Goal: Communication & Community: Answer question/provide support

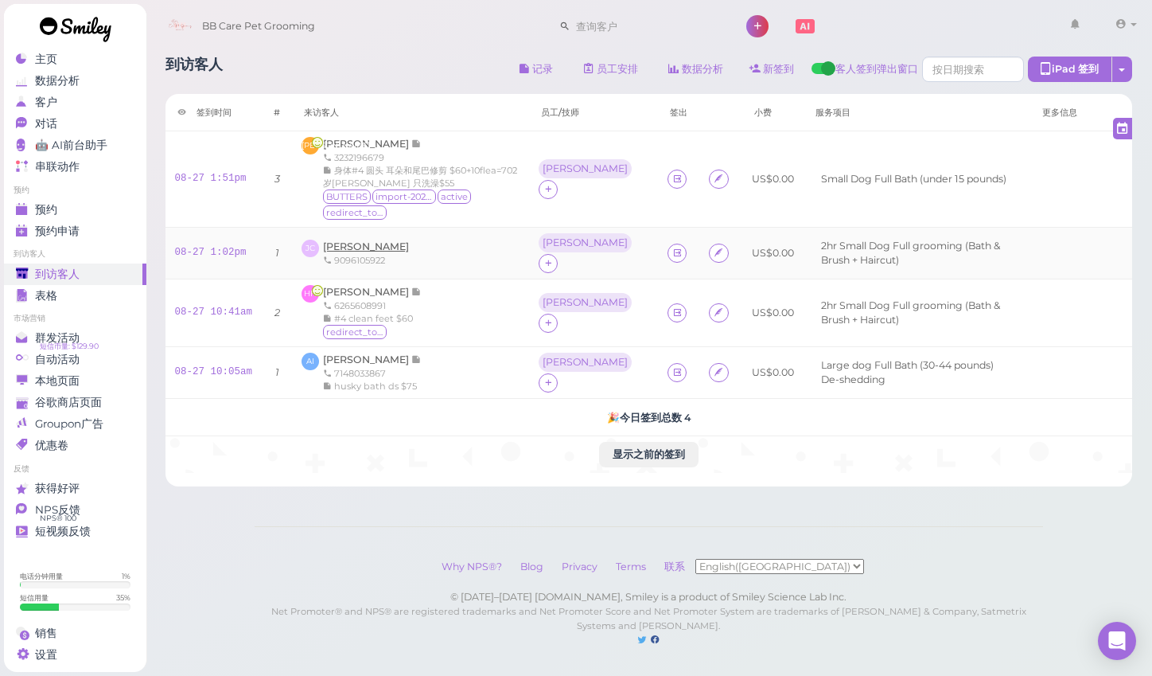
click at [352, 240] on span "[PERSON_NAME]" at bounding box center [366, 246] width 86 height 12
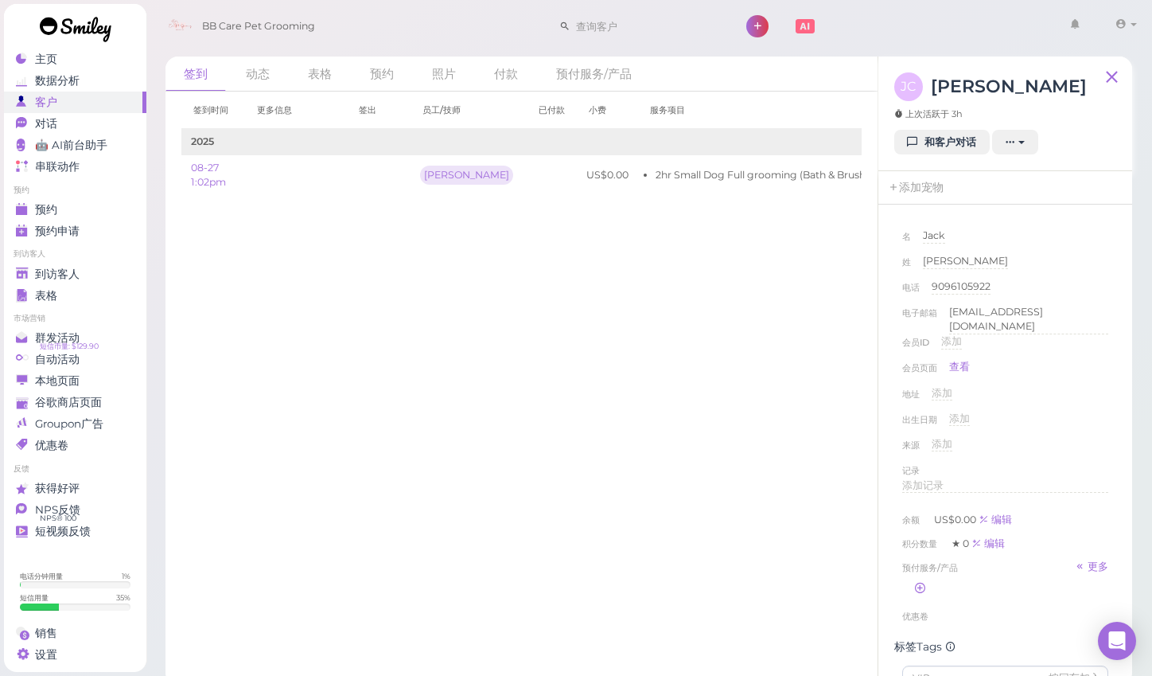
click at [929, 125] on div "JC [PERSON_NAME] 上次活跃于 3h" at bounding box center [990, 100] width 193 height 57
click at [929, 142] on link "和客户对话" at bounding box center [941, 142] width 95 height 25
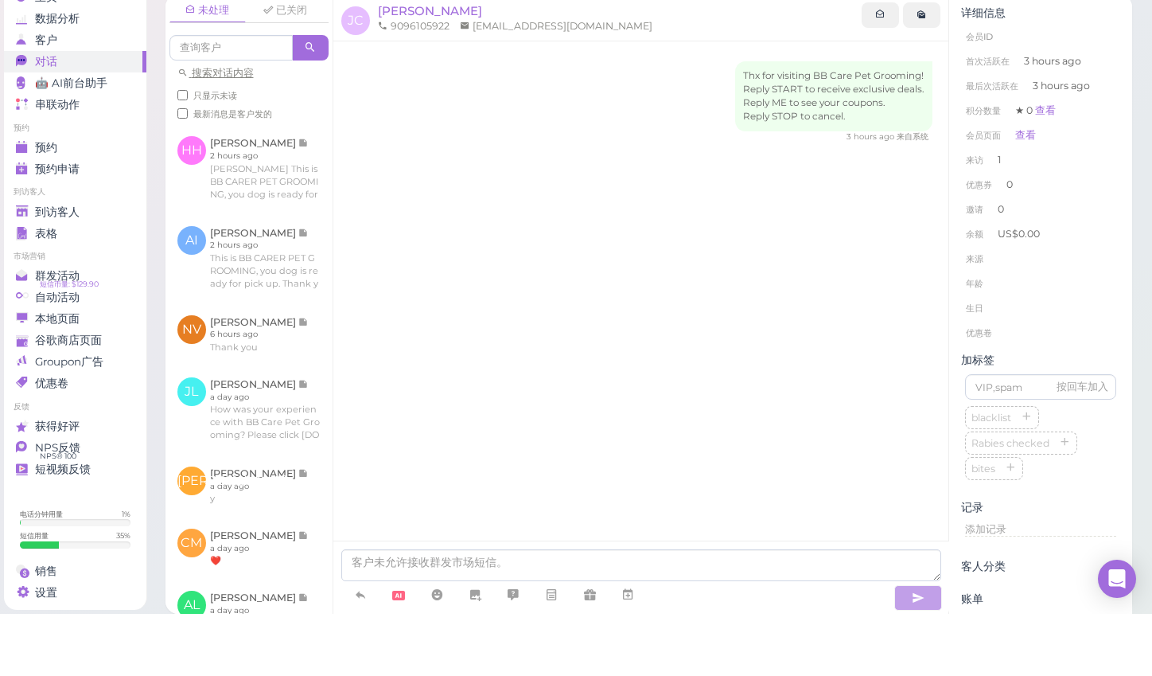
scroll to position [6, 0]
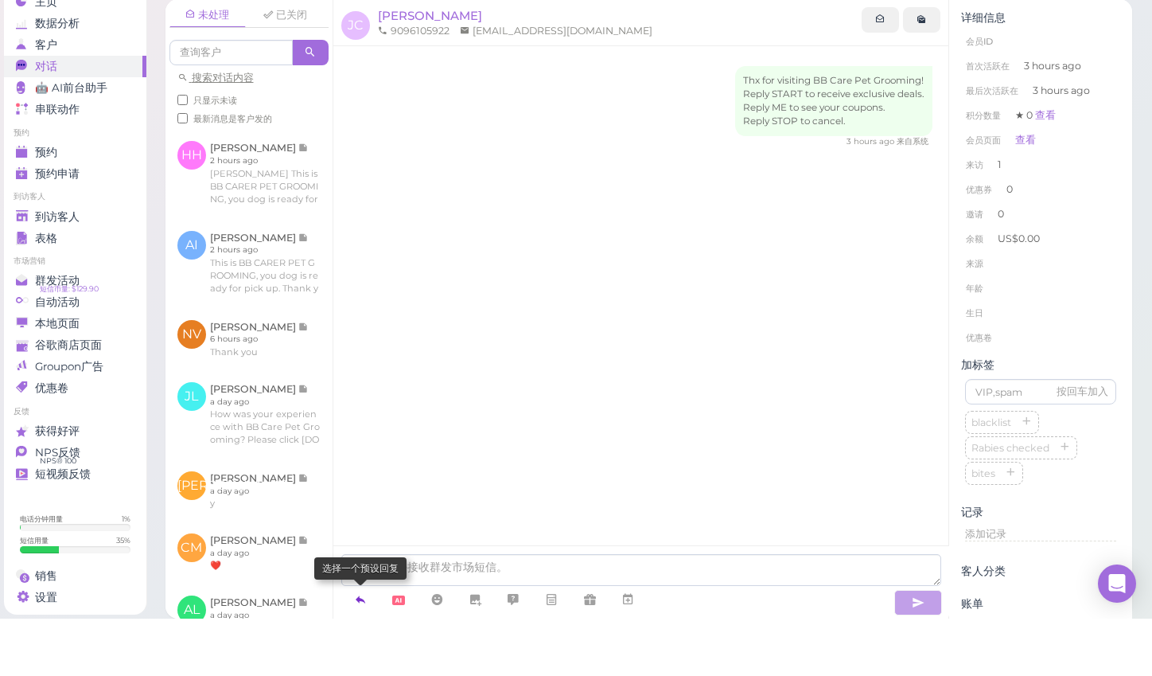
click at [357, 648] on icon at bounding box center [360, 656] width 13 height 16
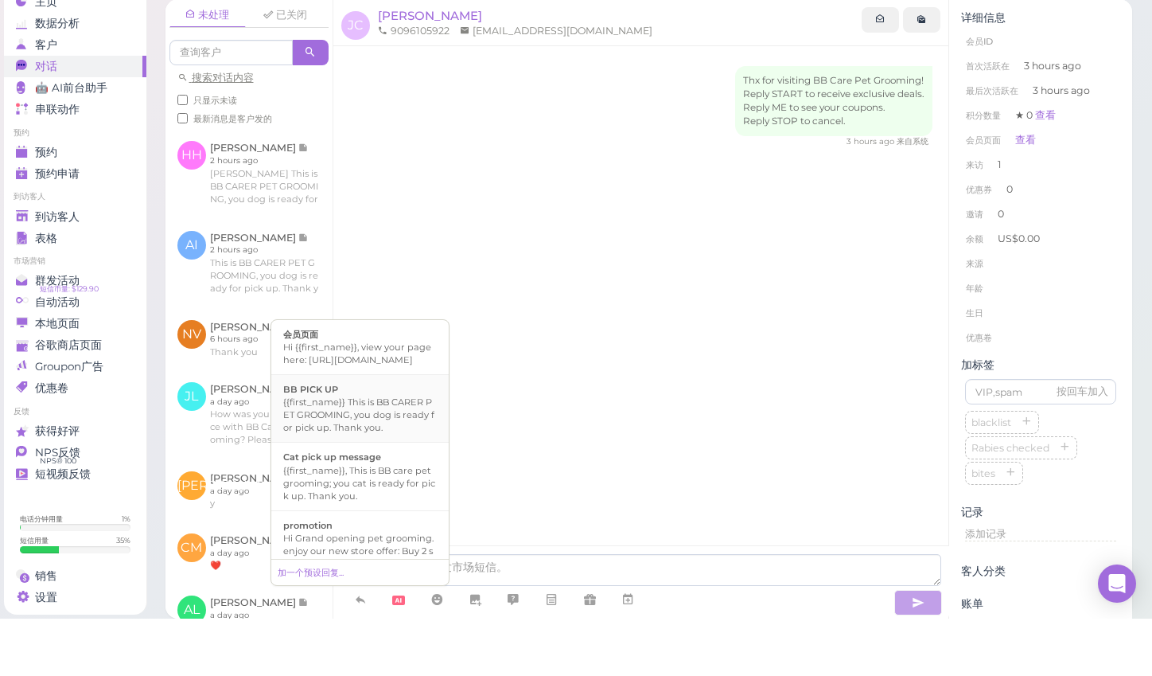
click at [382, 453] on div "{{first_name}} This is BB CARER PET GROOMING, you dog is ready for pick up. Tha…" at bounding box center [360, 472] width 154 height 38
type textarea "{{first_name}} This is BB CARER PET GROOMING, you dog is ready for pick up. Tha…"
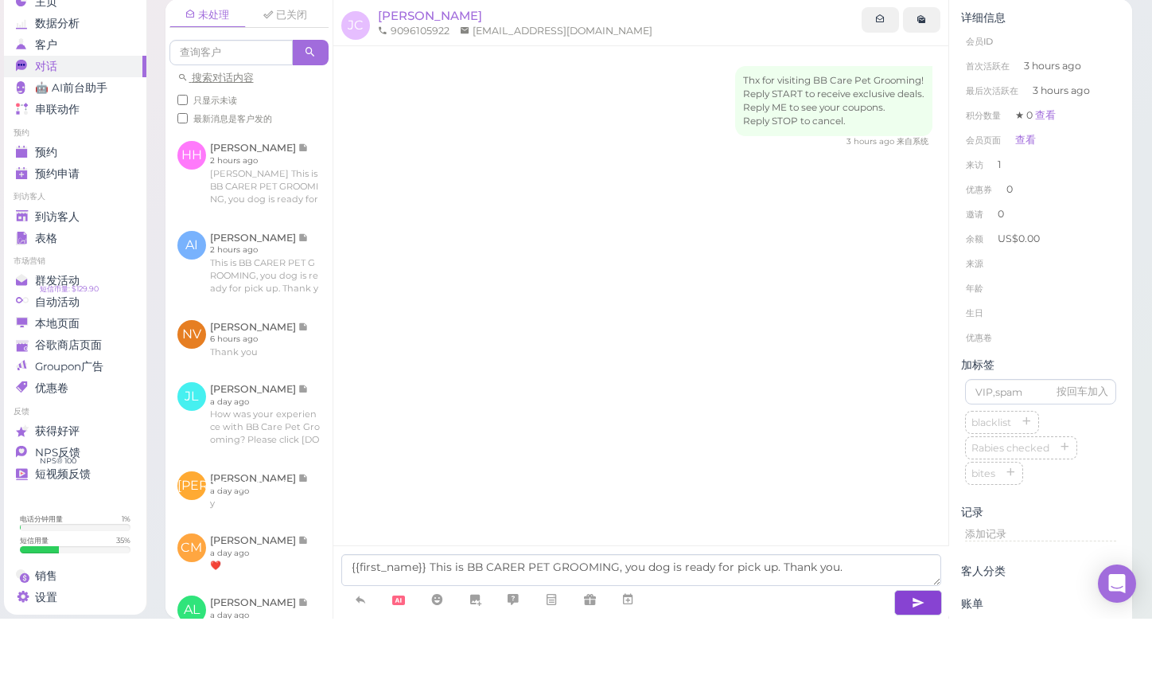
click at [912, 652] on icon "button" at bounding box center [918, 660] width 13 height 16
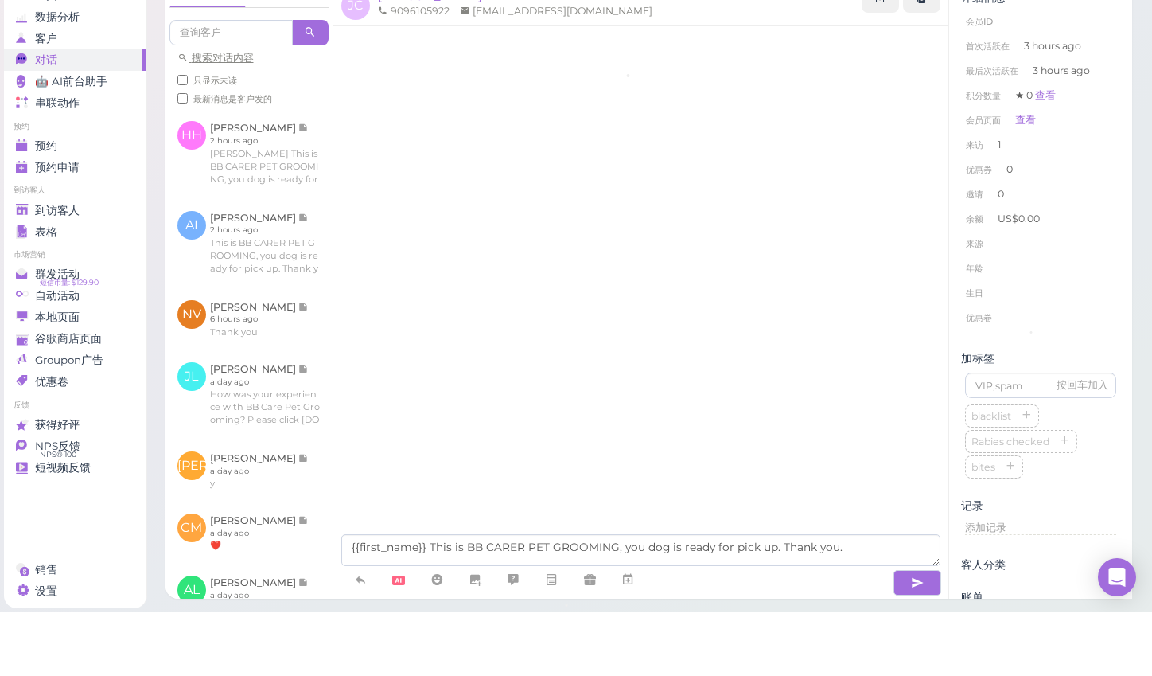
scroll to position [14, 0]
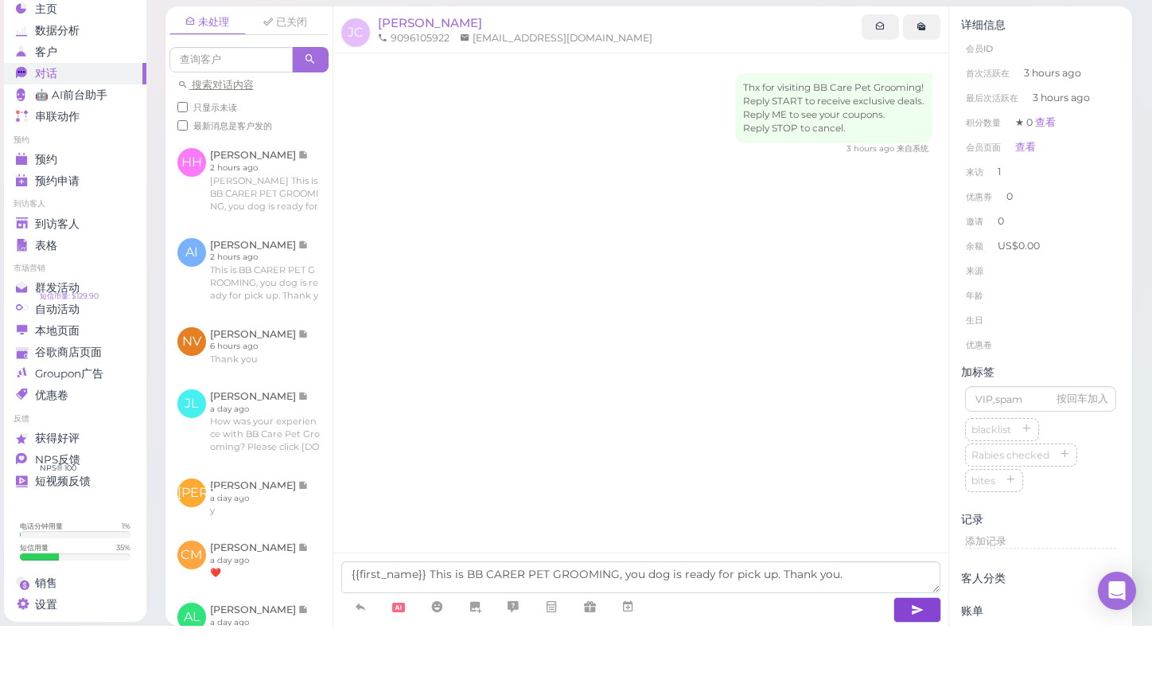
click at [925, 647] on button "button" at bounding box center [918, 659] width 48 height 25
